Goal: Task Accomplishment & Management: Use online tool/utility

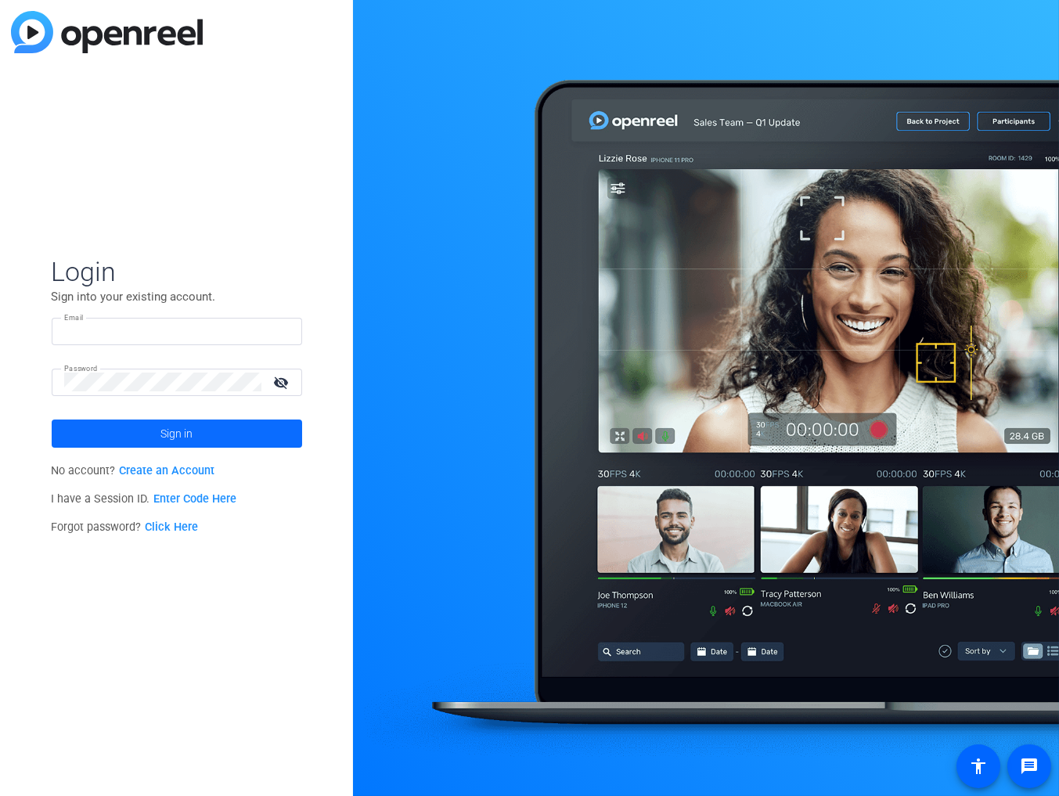
type input "[EMAIL_ADDRESS][DOMAIN_NAME]"
click at [179, 432] on span "Sign in" at bounding box center [176, 433] width 32 height 39
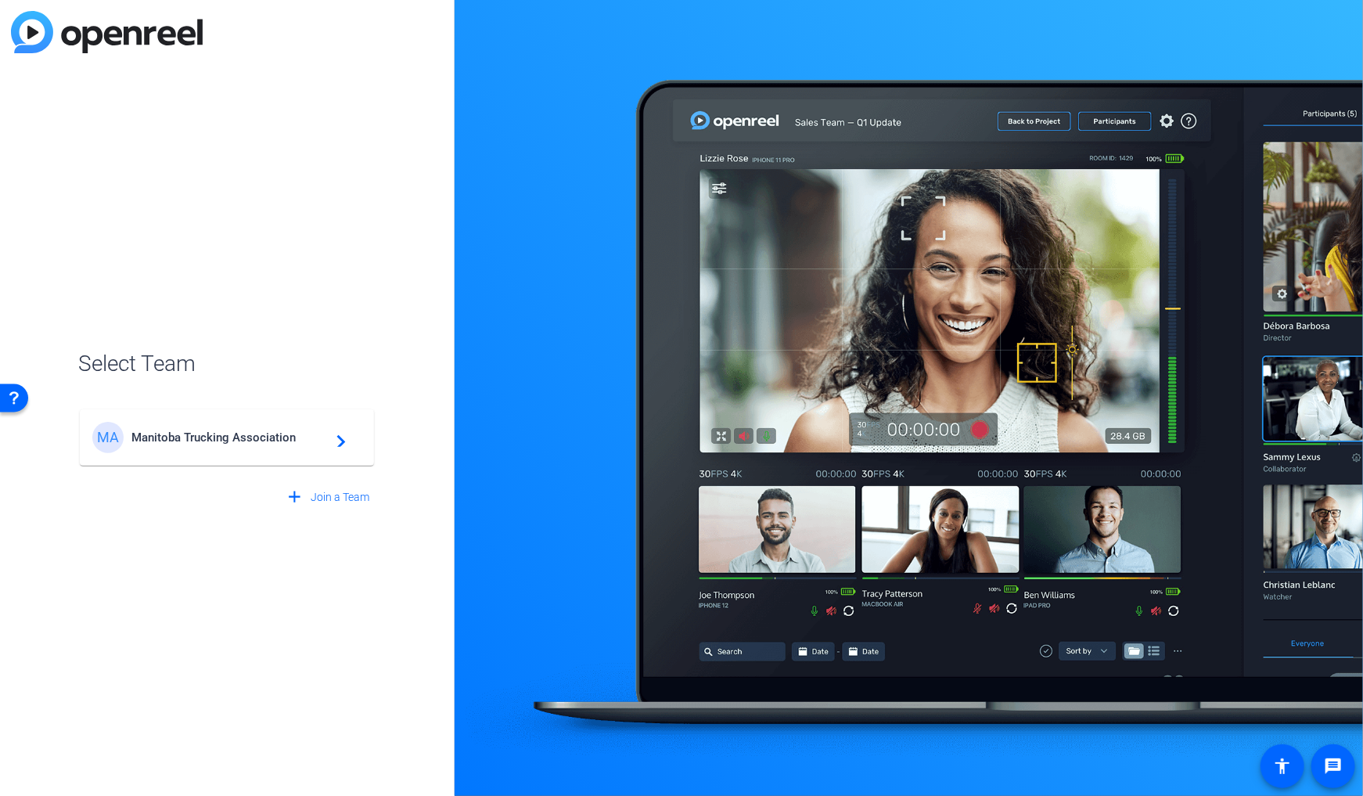
click at [166, 433] on span "Manitoba Trucking Association" at bounding box center [229, 437] width 196 height 14
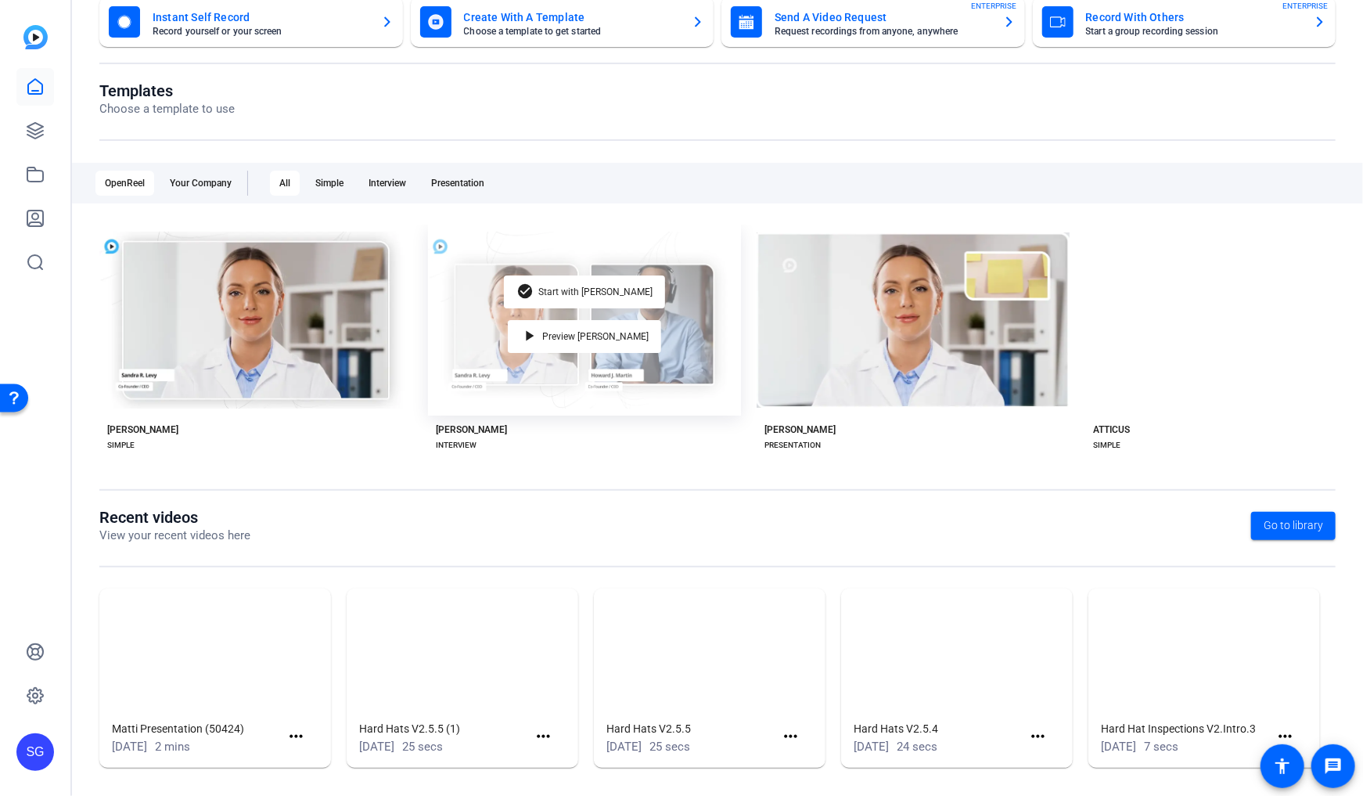
scroll to position [113, 0]
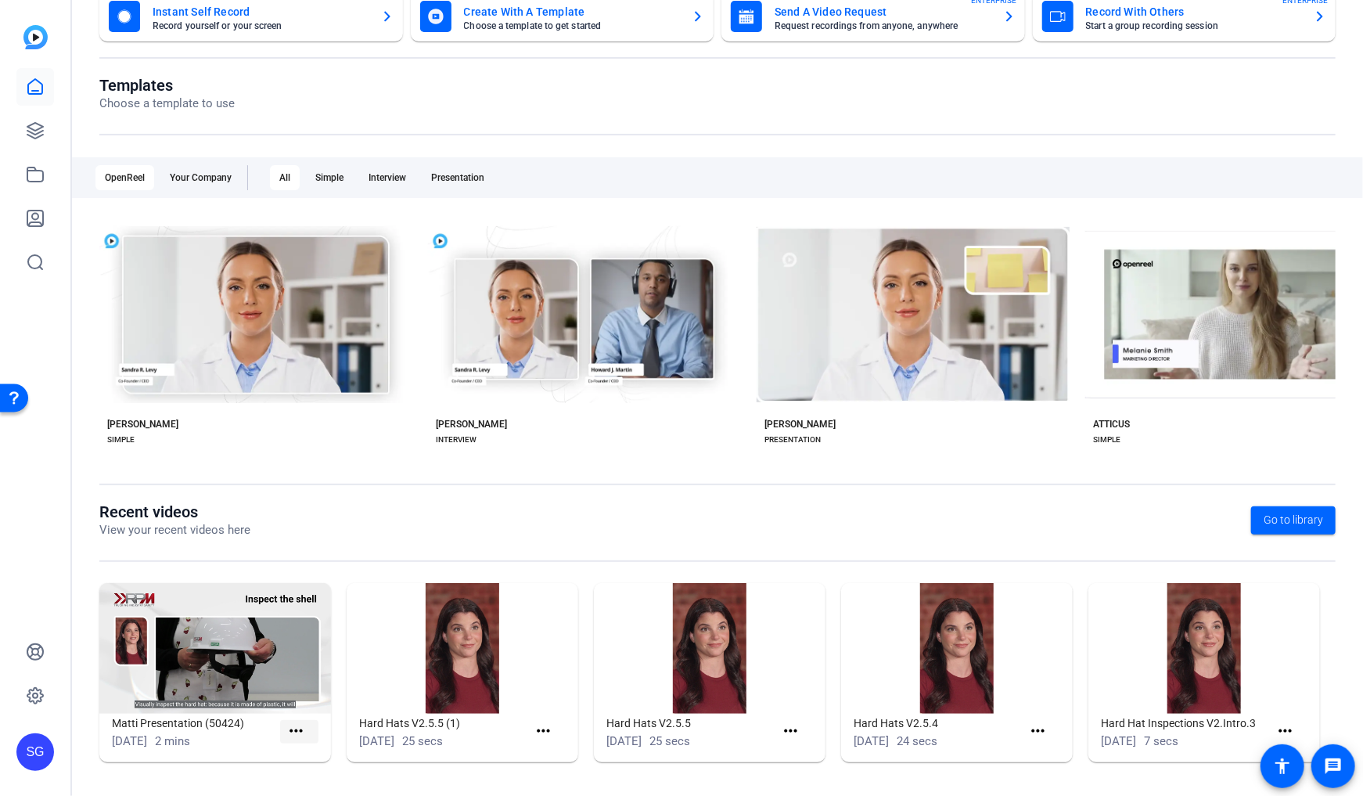
click at [297, 728] on mat-icon "more_horiz" at bounding box center [296, 731] width 20 height 20
click at [311, 752] on span "View" at bounding box center [329, 753] width 63 height 19
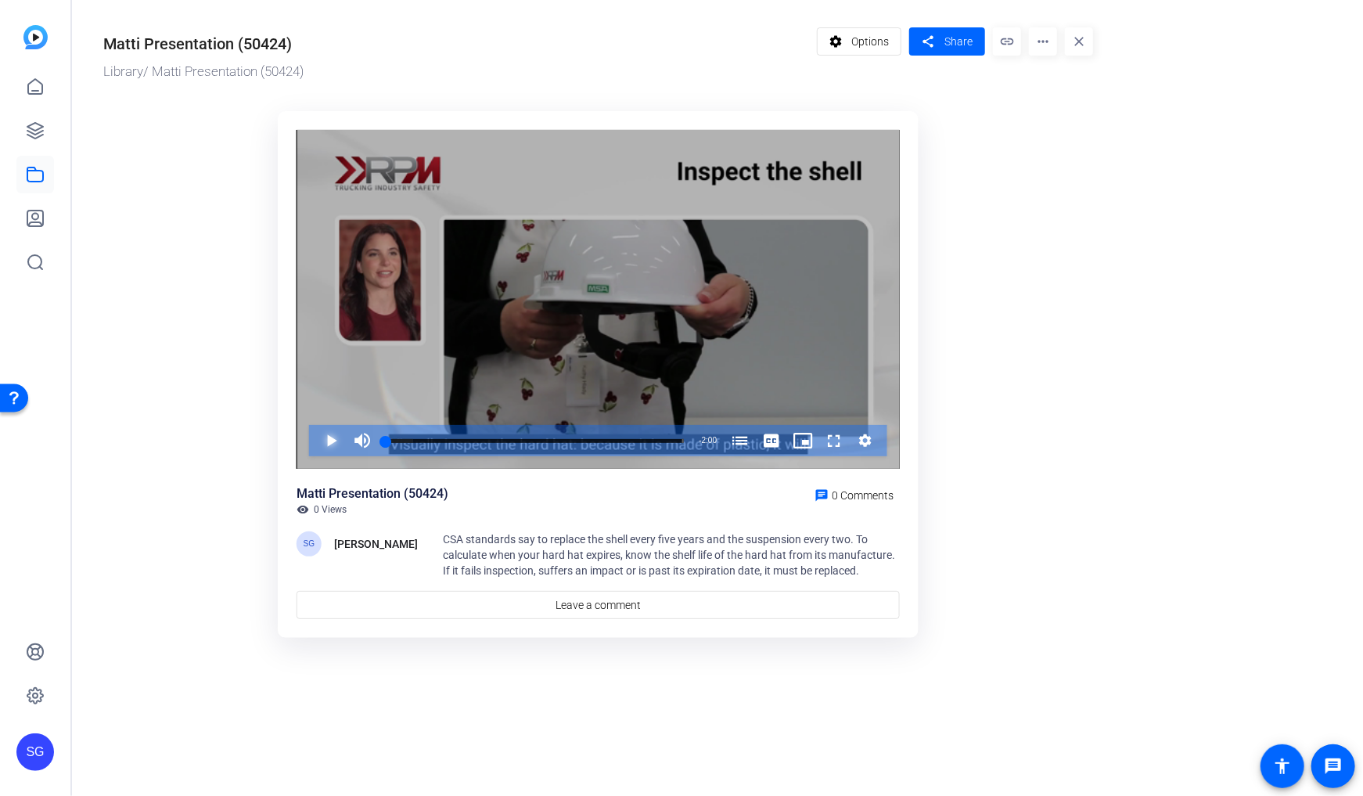
click at [315, 441] on span "Video Player" at bounding box center [315, 440] width 0 height 31
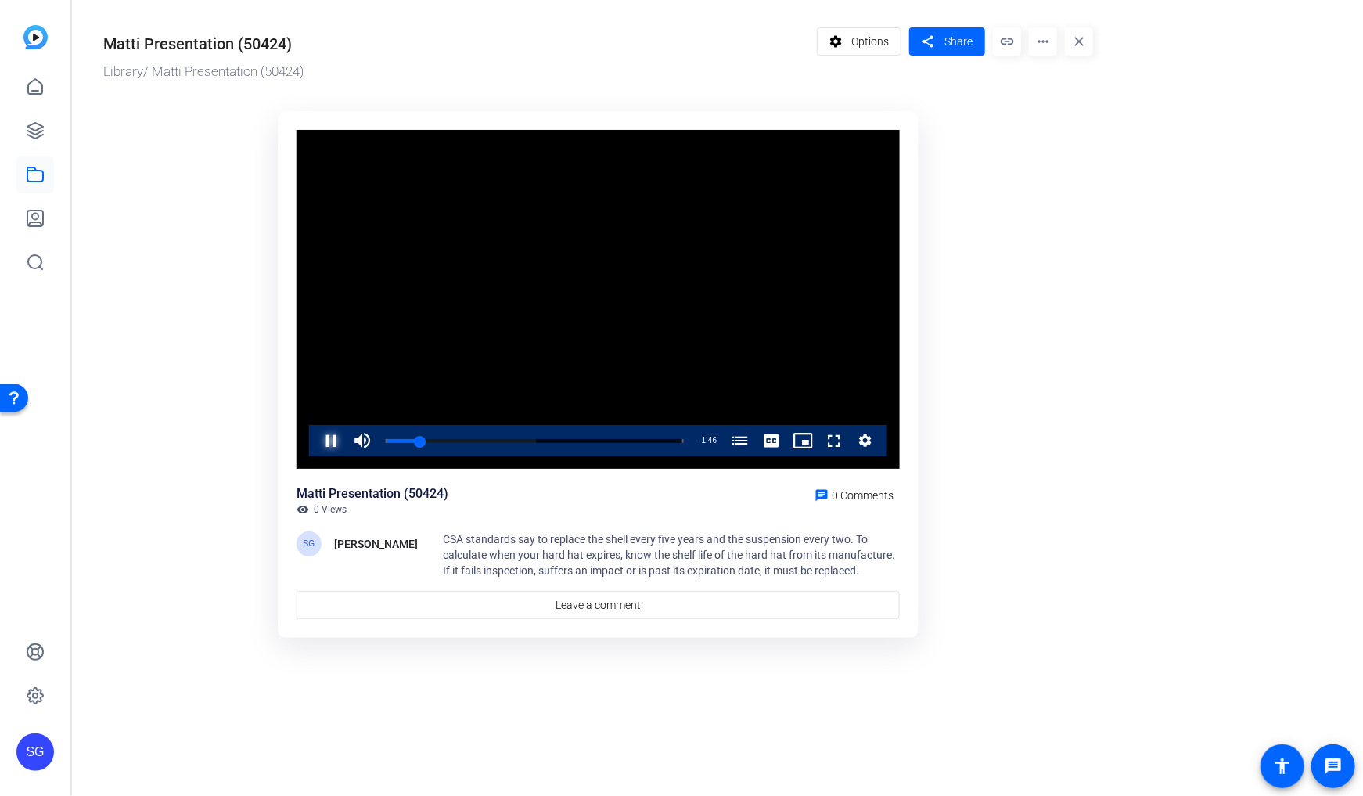
click at [315, 445] on span "Video Player" at bounding box center [315, 440] width 0 height 31
click at [315, 437] on span "Video Player" at bounding box center [315, 440] width 0 height 31
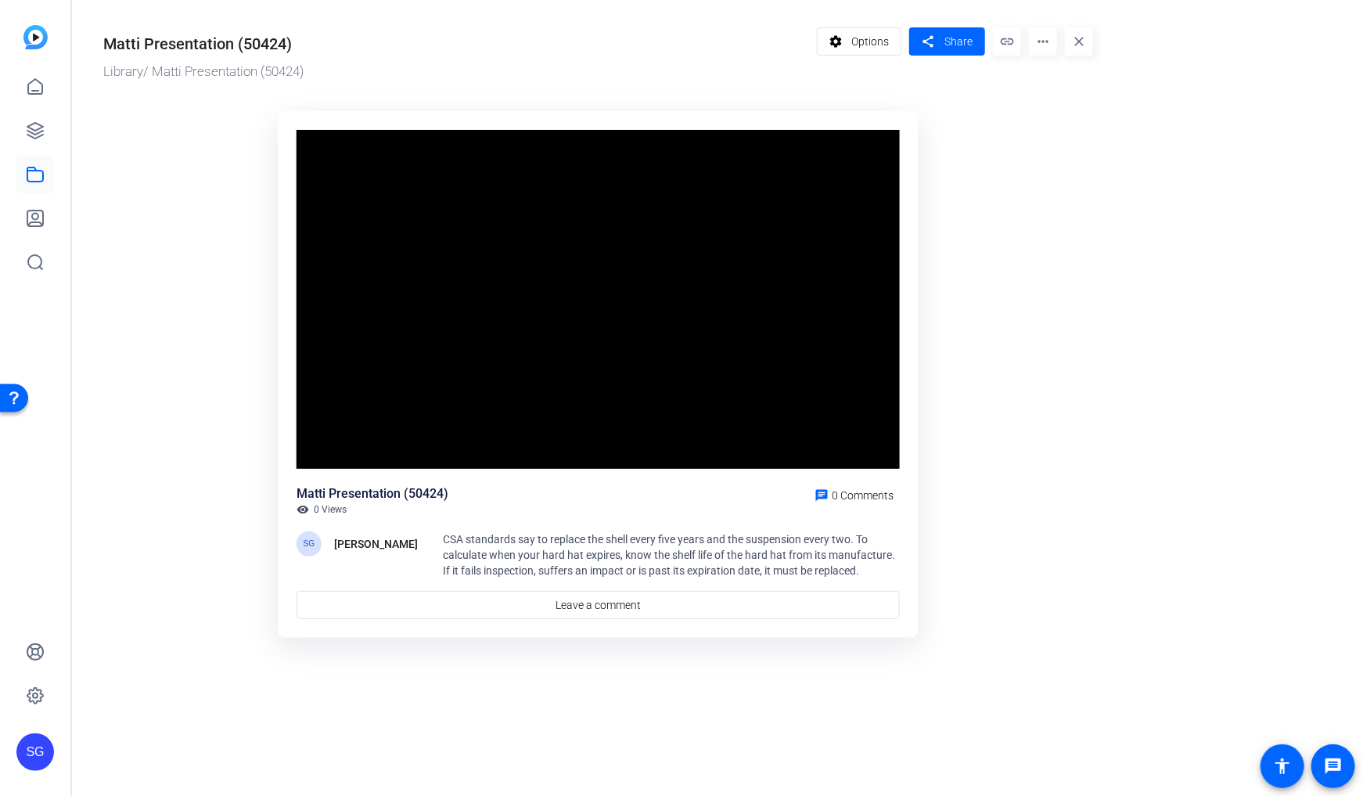
click at [176, 592] on ktd-grid "Video Player is loading. Play Video Pause Mute Current Time 0:30 / Duration 2:0…" at bounding box center [598, 376] width 990 height 548
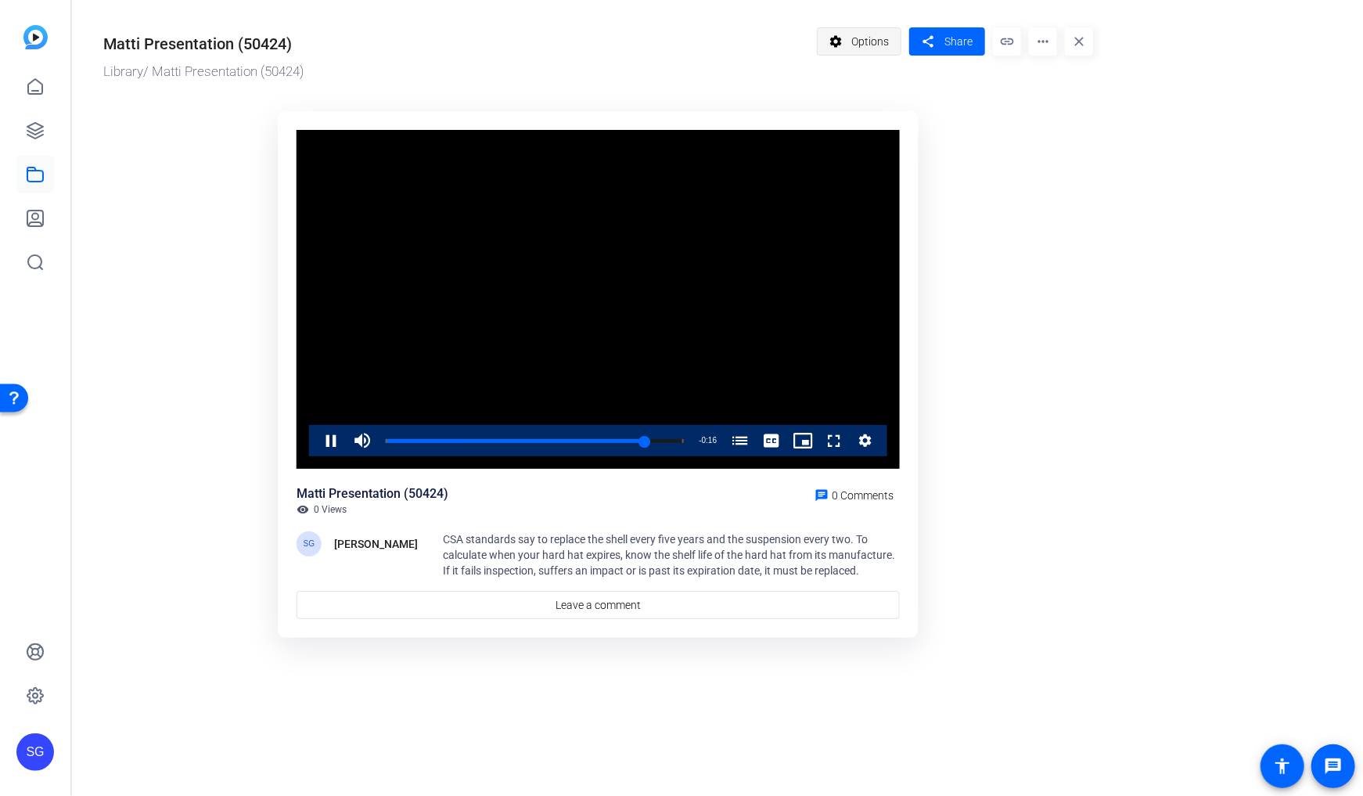
click at [877, 41] on span "Options" at bounding box center [870, 42] width 38 height 30
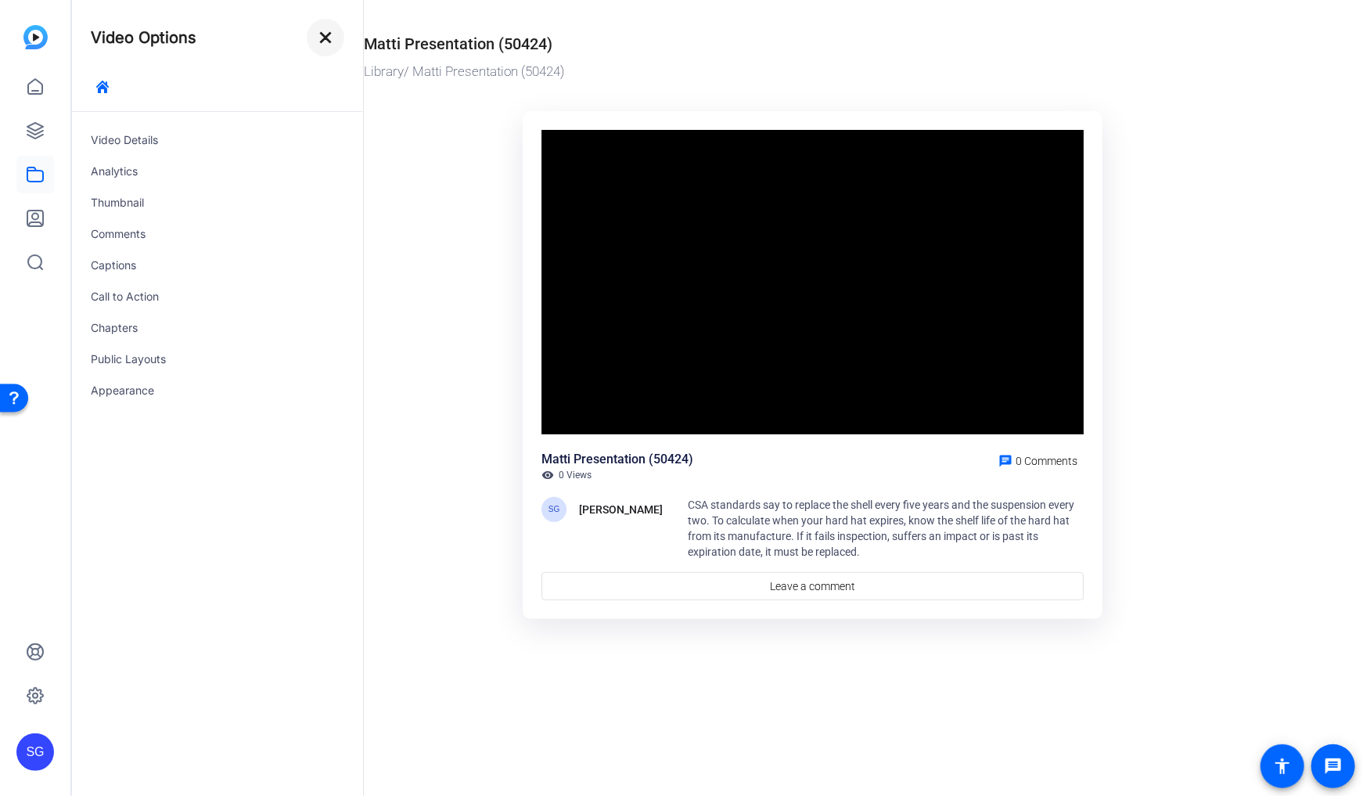
click at [317, 34] on mat-icon "close" at bounding box center [325, 37] width 19 height 19
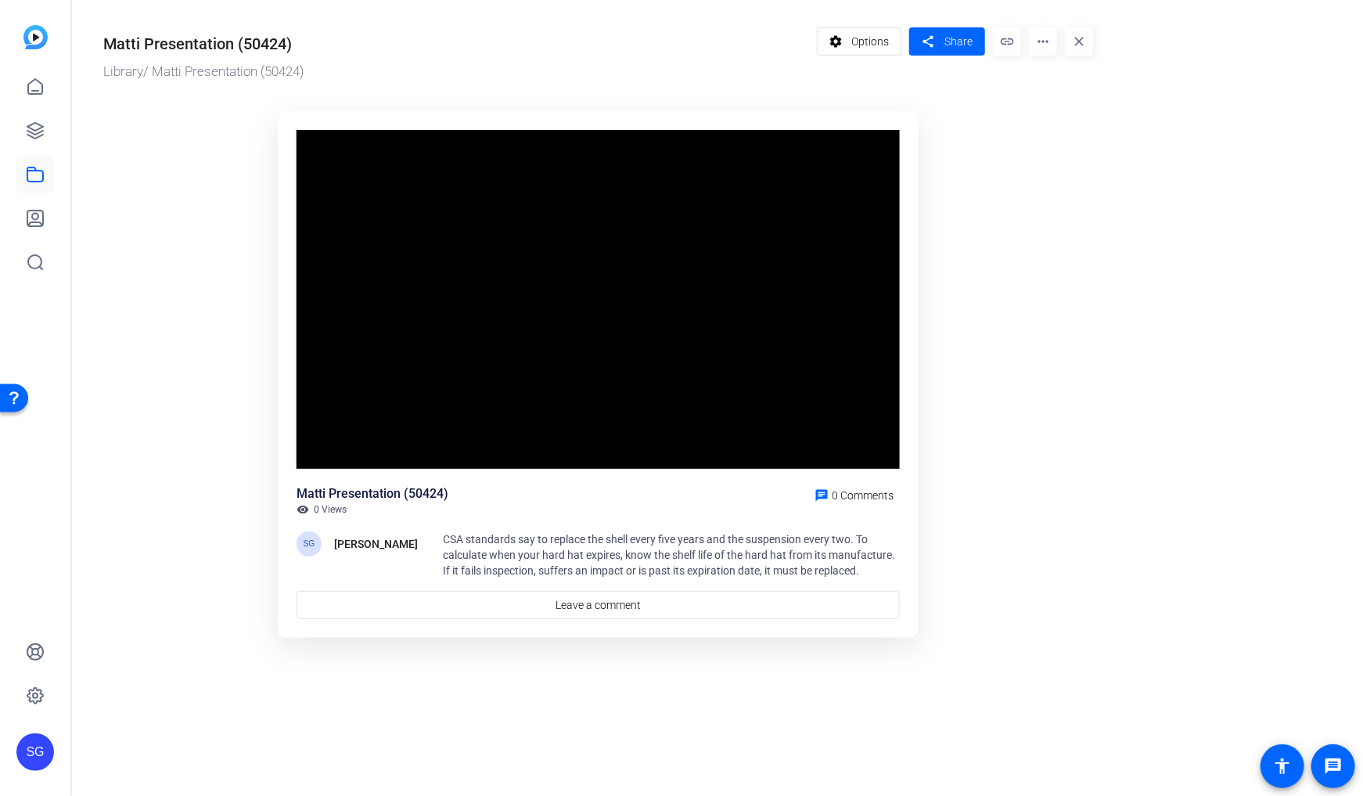
click at [1041, 38] on mat-icon "more_horiz" at bounding box center [1043, 41] width 28 height 28
click at [1058, 82] on span "Edit in Creator" at bounding box center [1073, 89] width 65 height 19
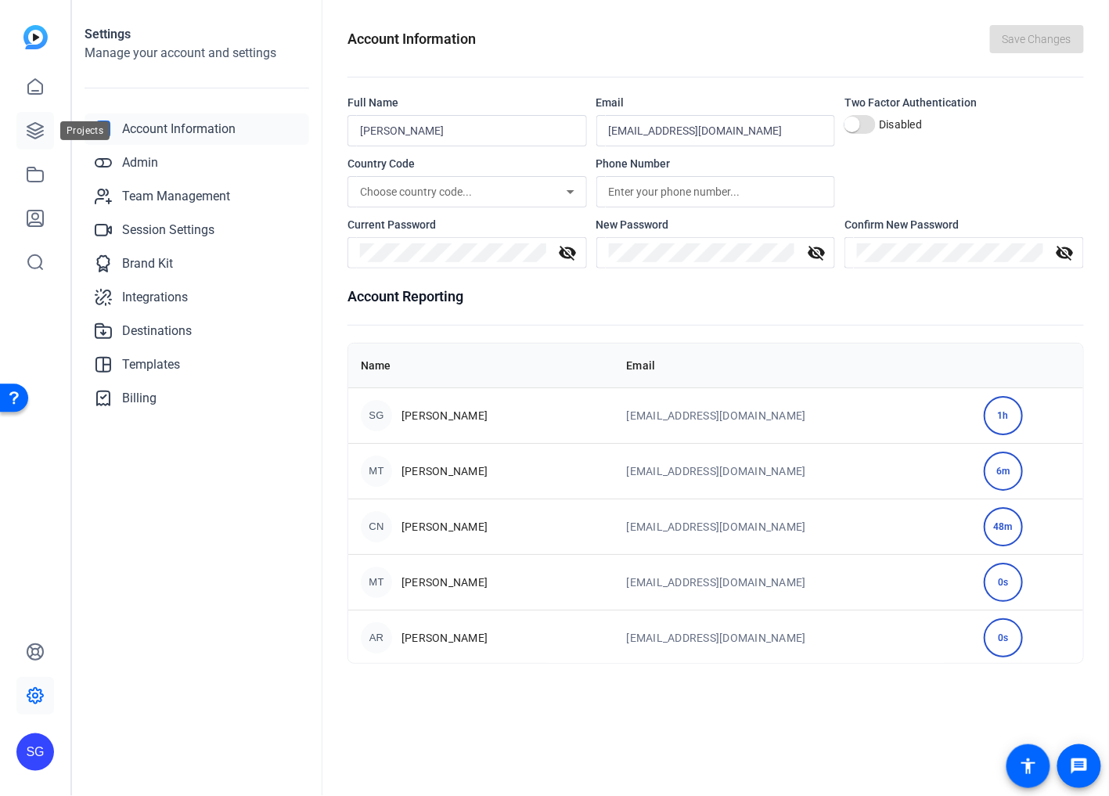
click at [37, 132] on icon at bounding box center [35, 130] width 19 height 19
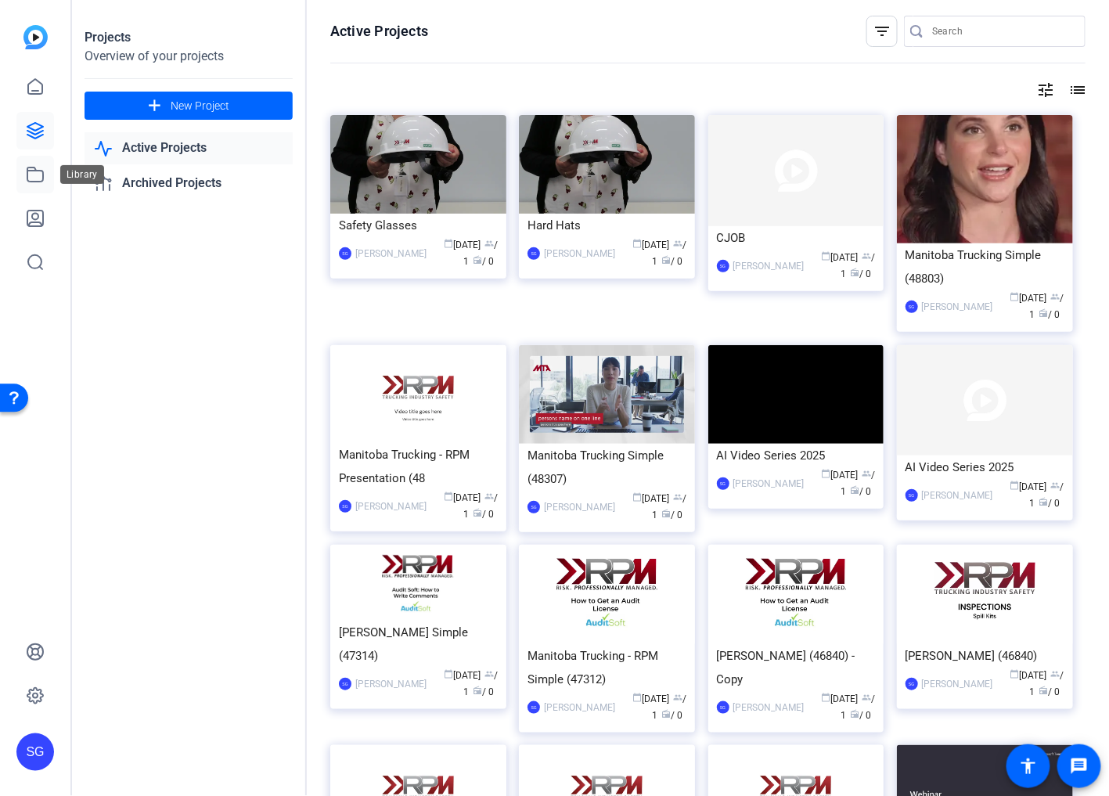
click at [32, 176] on icon at bounding box center [35, 174] width 19 height 19
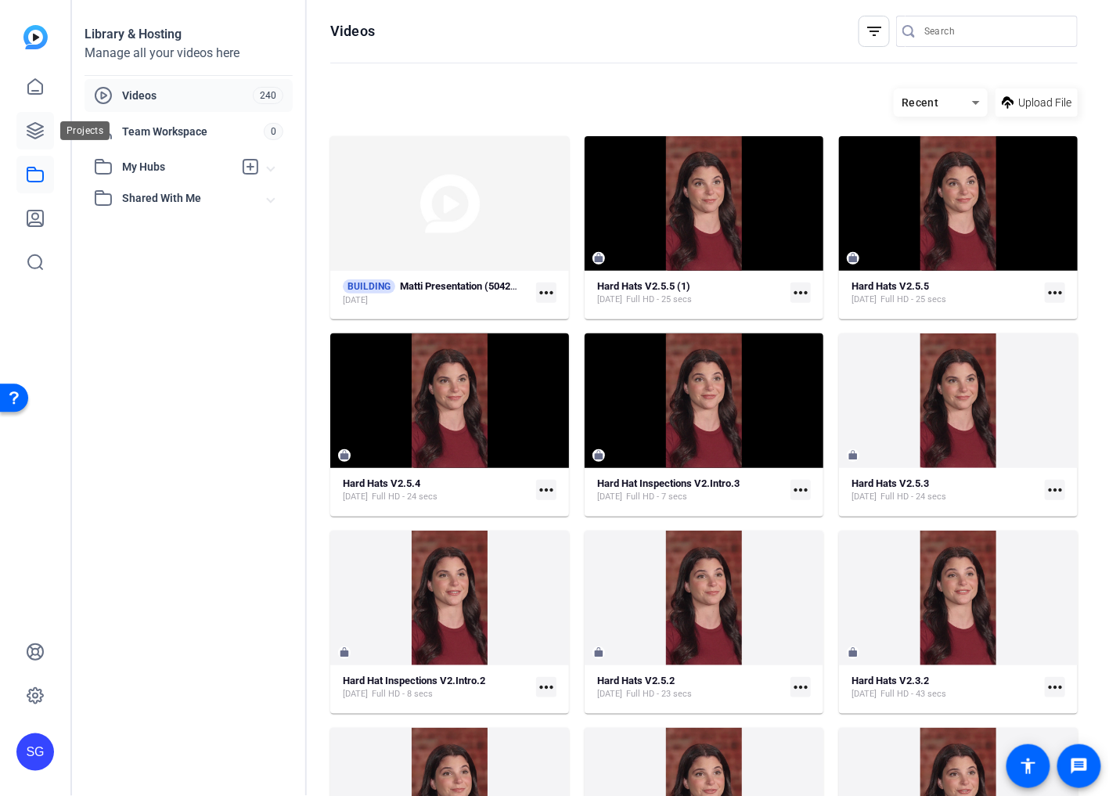
click at [37, 126] on icon at bounding box center [35, 130] width 19 height 19
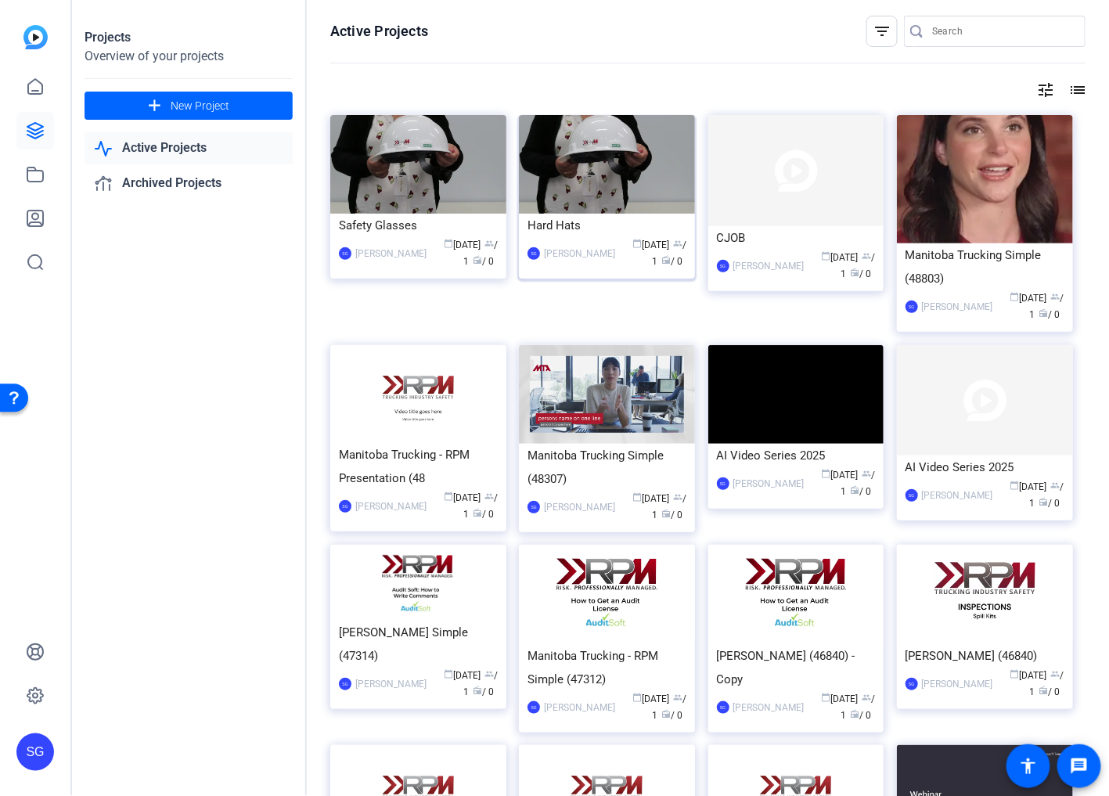
click at [617, 214] on div "Hard Hats" at bounding box center [606, 225] width 159 height 23
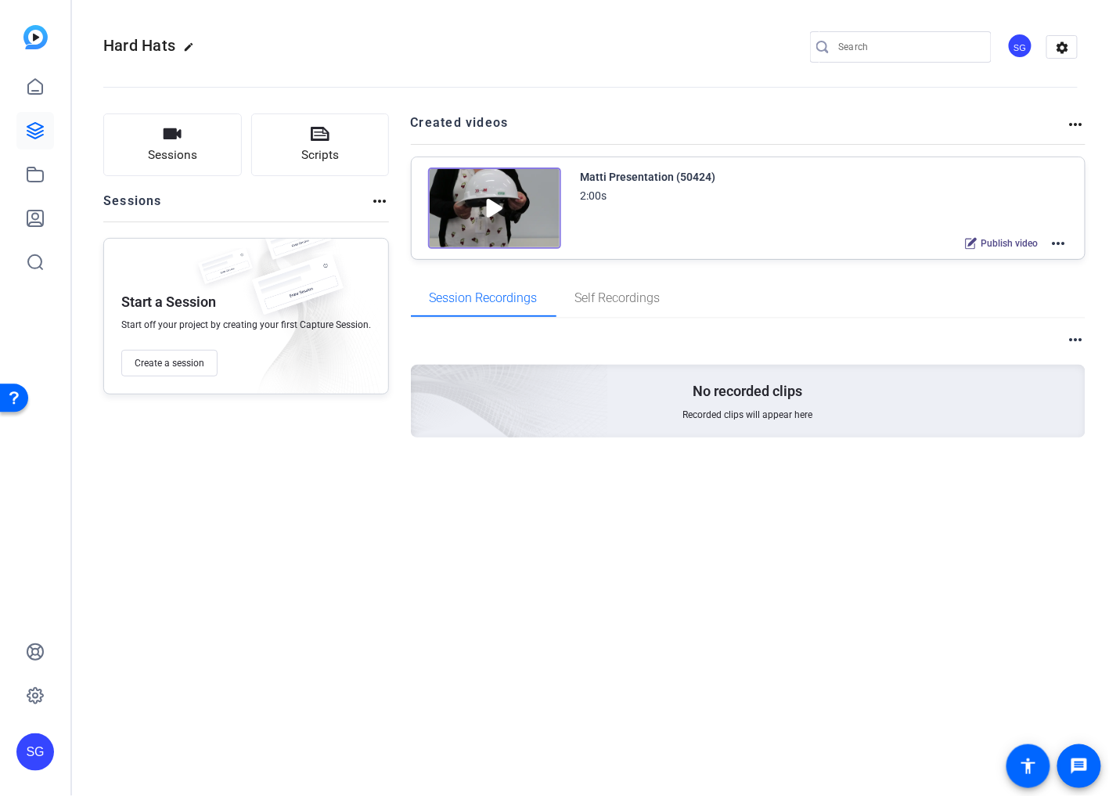
click at [1001, 239] on span "Publish video" at bounding box center [1009, 243] width 57 height 13
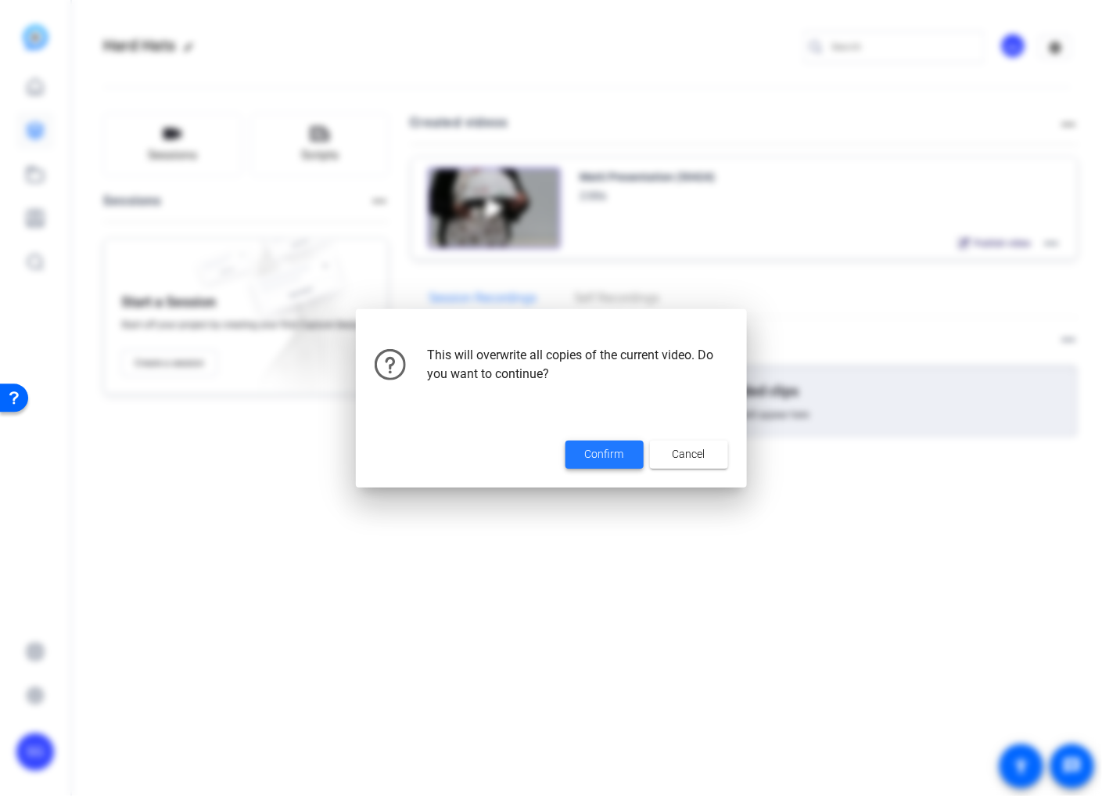
click at [619, 457] on span "Confirm" at bounding box center [604, 454] width 39 height 16
